Goal: Use online tool/utility: Utilize a website feature to perform a specific function

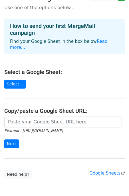
scroll to position [10, 0]
click at [19, 80] on link "Select..." at bounding box center [14, 84] width 21 height 9
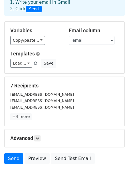
scroll to position [48, 0]
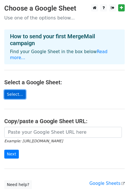
click at [17, 90] on link "Select..." at bounding box center [14, 94] width 21 height 9
